Goal: Register for event/course

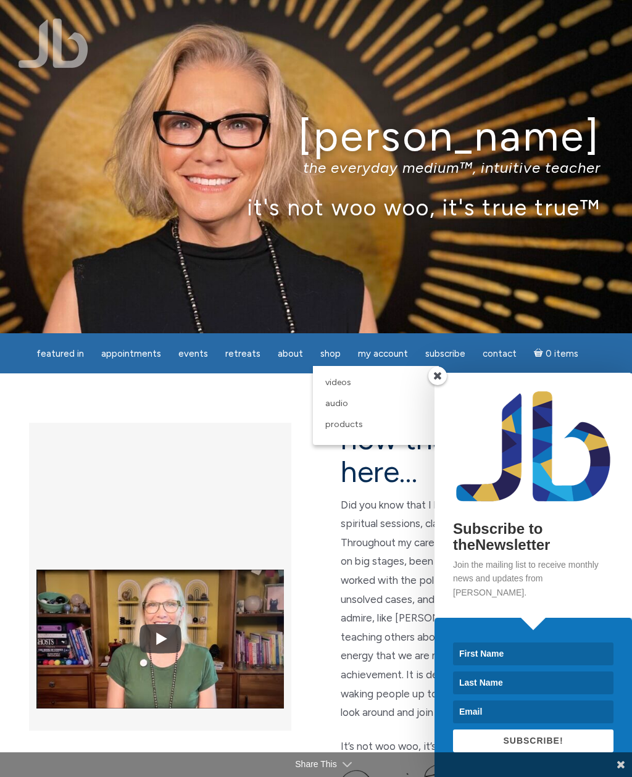
click at [444, 385] on span at bounding box center [437, 376] width 19 height 19
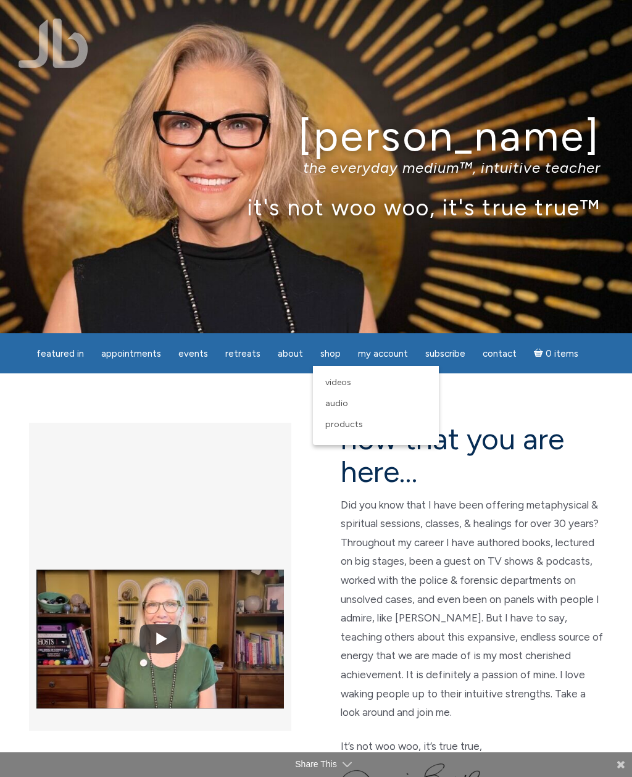
click at [361, 427] on link "Products" at bounding box center [376, 424] width 114 height 21
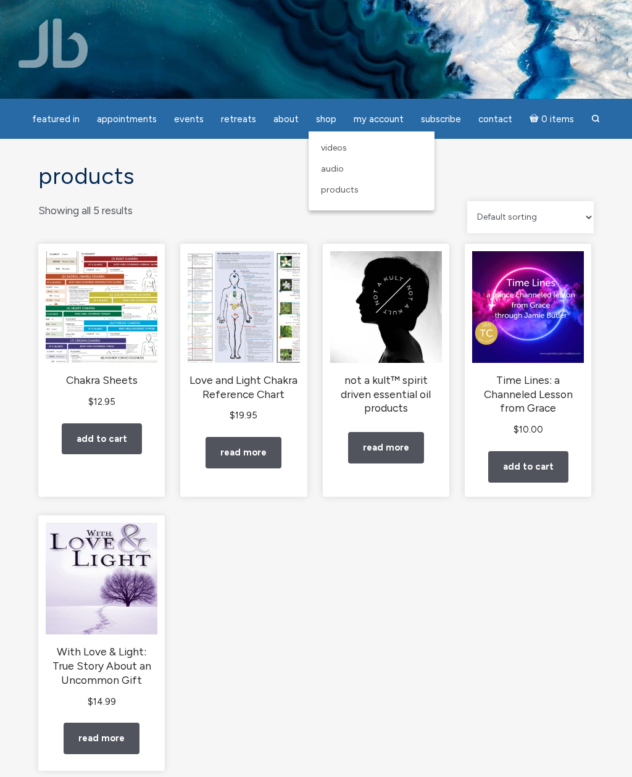
click at [341, 149] on span "Videos" at bounding box center [334, 148] width 26 height 10
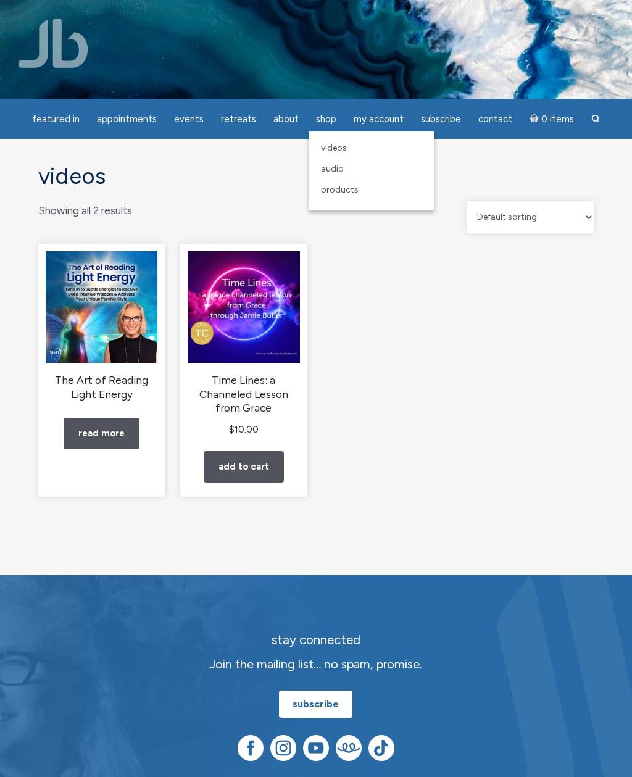
click at [344, 166] on link "Audio" at bounding box center [372, 169] width 114 height 21
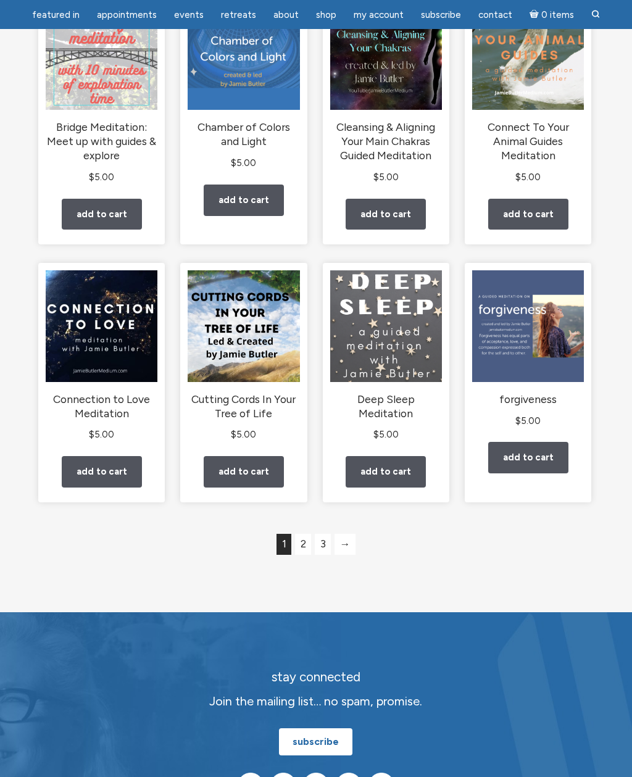
scroll to position [742, 0]
click at [304, 555] on link "2" at bounding box center [303, 544] width 16 height 21
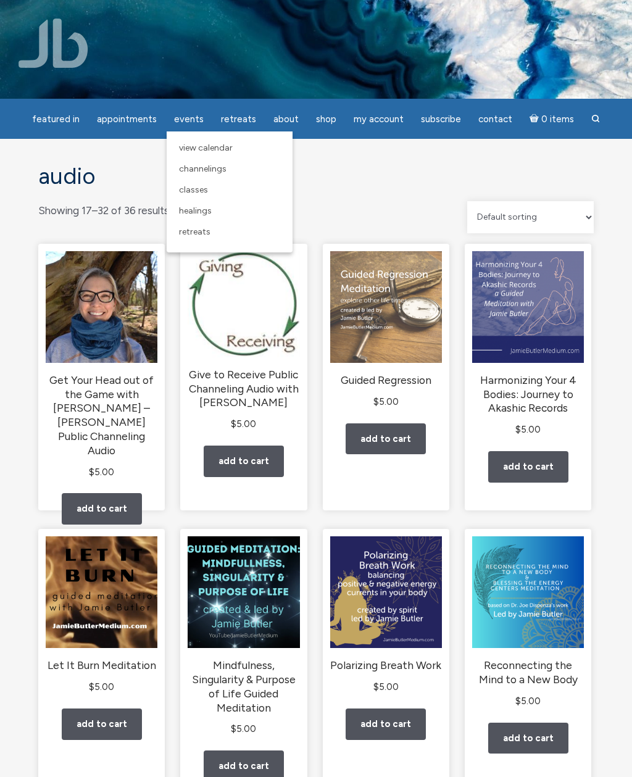
click at [214, 212] on link "Healings" at bounding box center [230, 211] width 114 height 21
click at [204, 210] on span "Healings" at bounding box center [195, 211] width 33 height 10
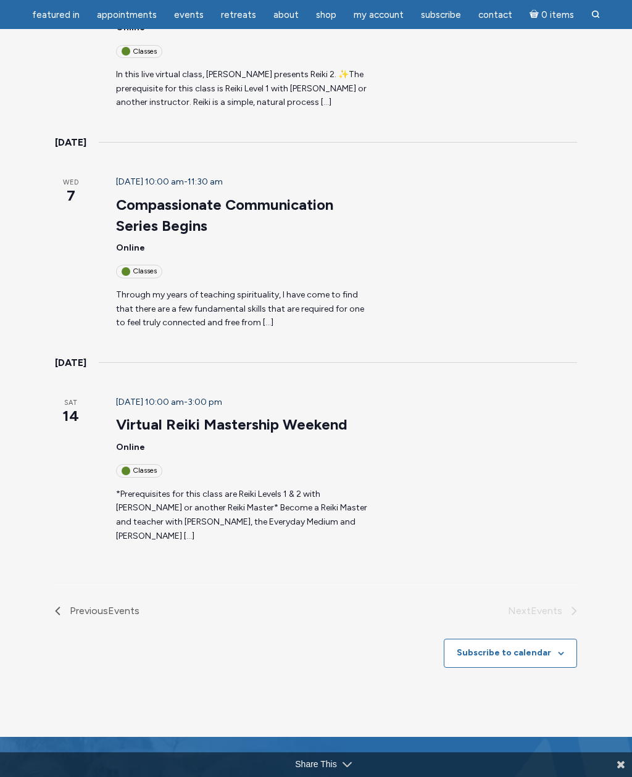
scroll to position [932, 0]
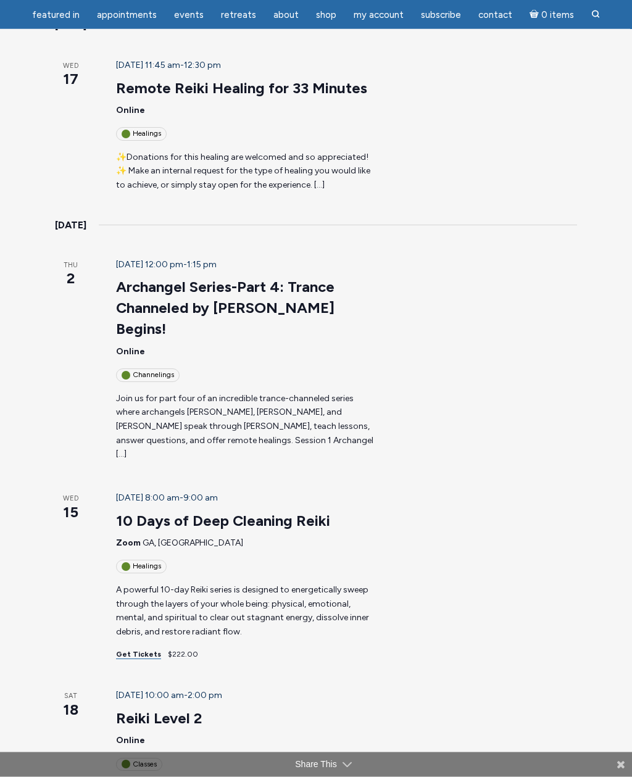
scroll to position [227, 0]
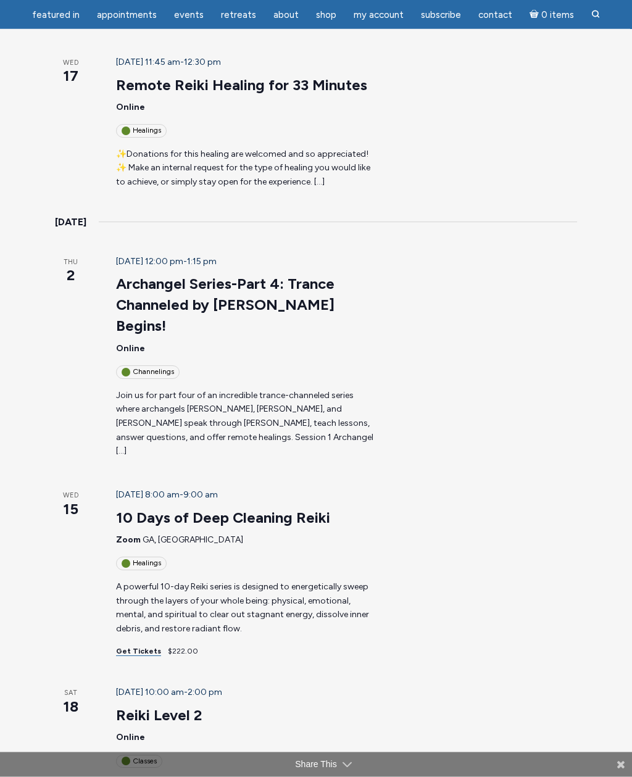
click at [277, 389] on p "Join us for part four of an incredible trance-channeled series where archangels…" at bounding box center [245, 424] width 259 height 70
click at [329, 275] on link "Archangel Series-Part 4: Trance Channeled by Jamie Butler Begins!" at bounding box center [225, 305] width 218 height 60
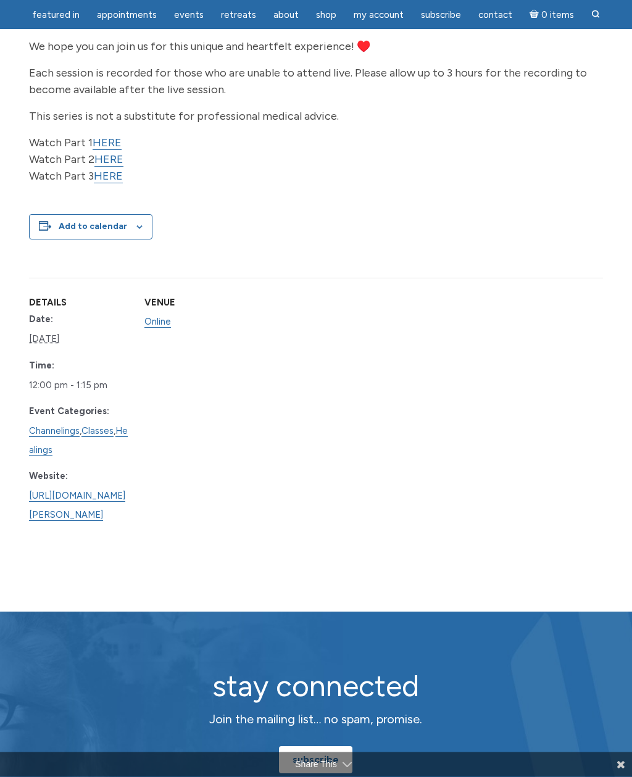
scroll to position [633, 0]
click at [125, 491] on link "https://www.learnitlive.com/Class/Archangel-Series-Part-4%3A-Trance-Channeled-b…" at bounding box center [77, 506] width 96 height 31
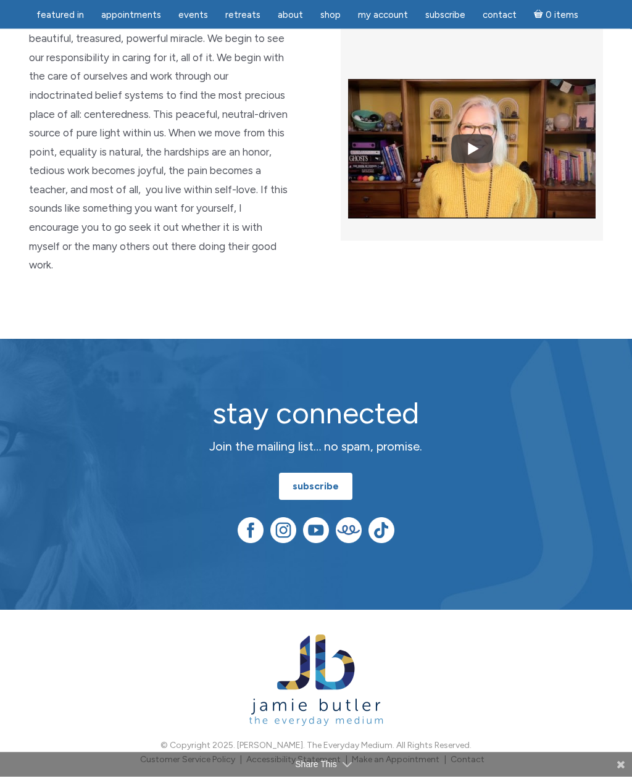
scroll to position [2987, 0]
